Goal: Ask a question

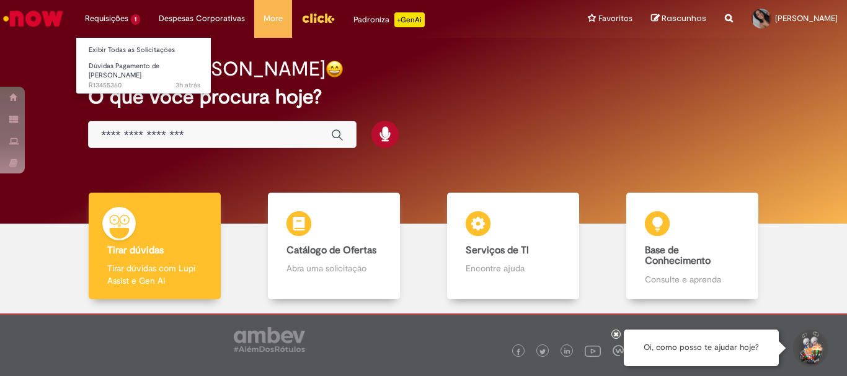
click at [104, 19] on li "Requisições 1 Exibir Todas as Solicitações Dúvidas Pagamento de [PERSON_NAME] 3…" at bounding box center [113, 18] width 74 height 37
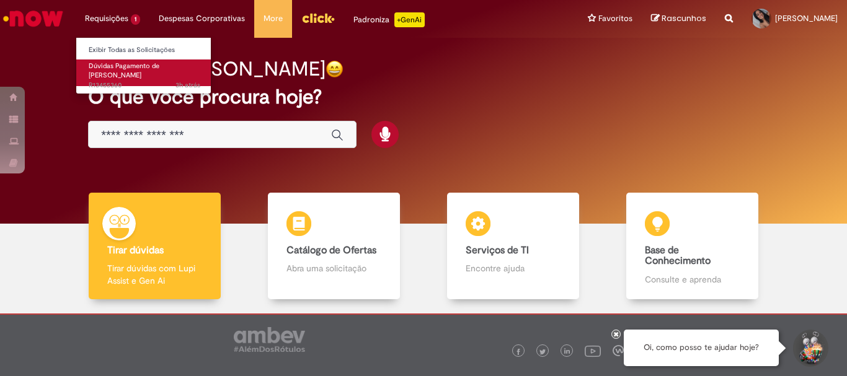
click at [144, 67] on span "Dúvidas Pagamento de [PERSON_NAME]" at bounding box center [124, 70] width 71 height 19
